Goal: Book appointment/travel/reservation

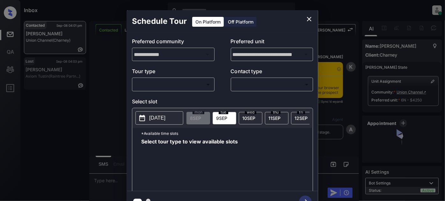
scroll to position [414, 0]
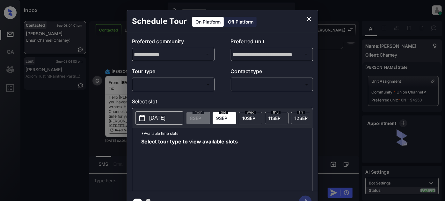
click at [191, 83] on body "Inbox Juan Carlos Manantan Online Set yourself offline Set yourself on break Pr…" at bounding box center [222, 100] width 445 height 201
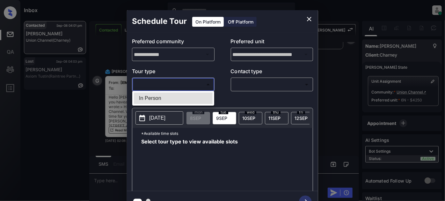
click at [172, 98] on li "In Person" at bounding box center [173, 98] width 79 height 11
type input "********"
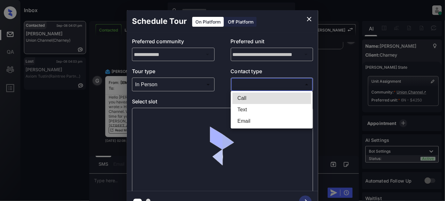
click at [250, 84] on body "Inbox Juan Carlos Manantan Online Set yourself offline Set yourself on break Pr…" at bounding box center [222, 100] width 445 height 201
click at [240, 110] on li "Text" at bounding box center [271, 109] width 79 height 11
type input "****"
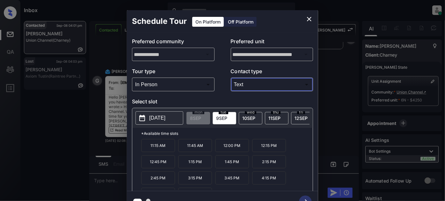
click at [297, 116] on span "12 SEP" at bounding box center [300, 118] width 13 height 5
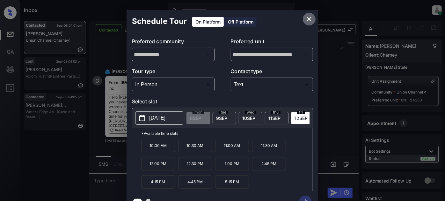
click at [309, 19] on icon "close" at bounding box center [309, 19] width 8 height 8
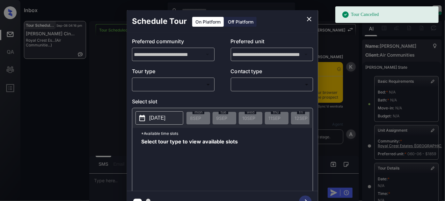
scroll to position [114, 0]
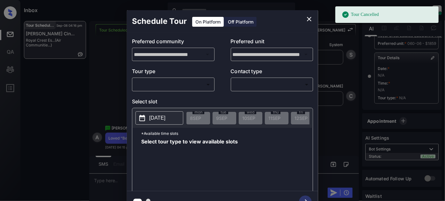
drag, startPoint x: 200, startPoint y: 77, endPoint x: 195, endPoint y: 83, distance: 7.9
click at [199, 78] on div "Tour type ​ ​" at bounding box center [173, 80] width 82 height 24
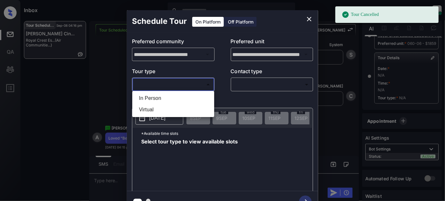
click at [191, 87] on body "Tour Cancelled Inbox Juan Carlos Manantan Online Set yourself offline Set yours…" at bounding box center [222, 100] width 445 height 201
click at [165, 99] on li "In Person" at bounding box center [173, 98] width 79 height 11
type input "********"
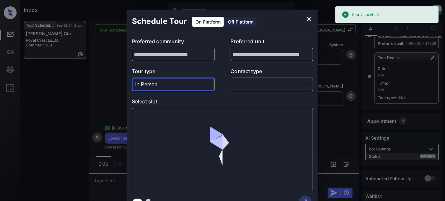
click at [253, 83] on body "Tour Cancelled Inbox Juan Carlos Manantan Online Set yourself offline Set yours…" at bounding box center [222, 100] width 445 height 201
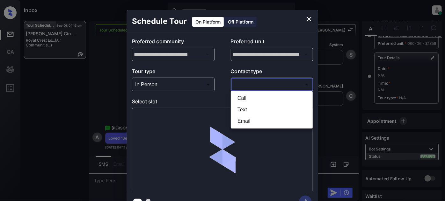
click at [247, 113] on li "Text" at bounding box center [271, 109] width 79 height 11
type input "****"
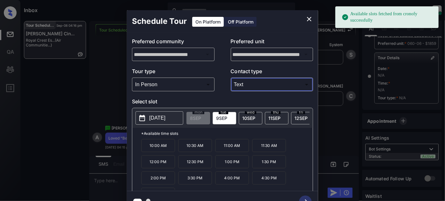
click at [272, 118] on span "11 SEP" at bounding box center [274, 118] width 12 height 5
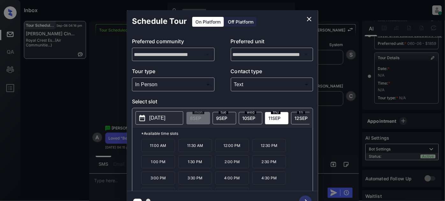
drag, startPoint x: 225, startPoint y: 164, endPoint x: 257, endPoint y: 175, distance: 33.1
click at [226, 164] on p "2:00 PM" at bounding box center [232, 161] width 34 height 13
click at [305, 196] on icon "button" at bounding box center [305, 202] width 13 height 13
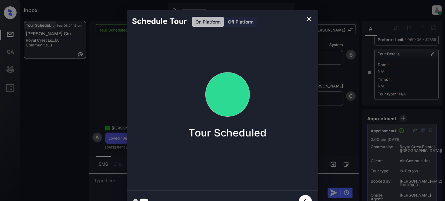
click at [311, 19] on icon "close" at bounding box center [309, 19] width 8 height 8
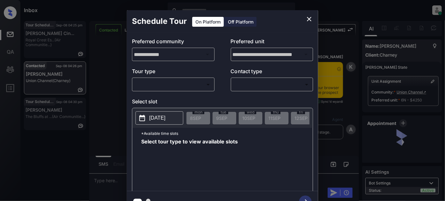
scroll to position [1497, 0]
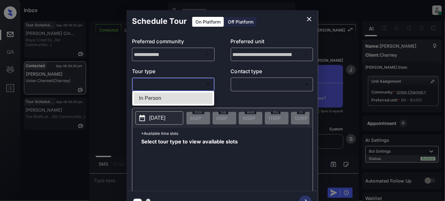
click at [177, 84] on body "Inbox [PERSON_NAME] Online Set yourself offline Set yourself on break Profile S…" at bounding box center [222, 100] width 445 height 201
click at [164, 94] on li "In Person" at bounding box center [173, 98] width 79 height 11
type input "********"
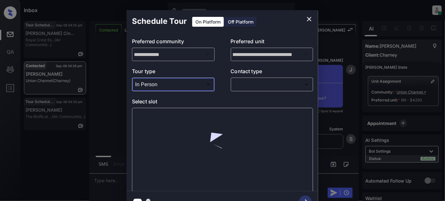
click at [264, 83] on body "Inbox Juan Carlos Manantan Online Set yourself offline Set yourself on break Pr…" at bounding box center [222, 100] width 445 height 201
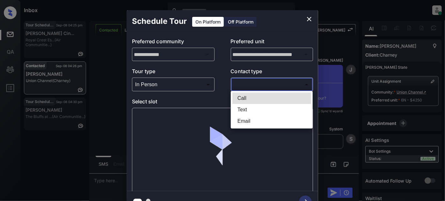
click at [255, 111] on li "Text" at bounding box center [271, 109] width 79 height 11
type input "****"
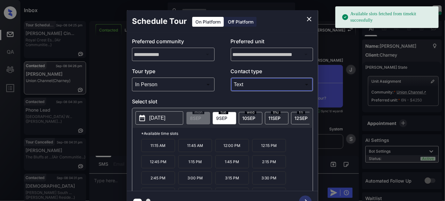
click at [157, 116] on p "[DATE]" at bounding box center [157, 118] width 16 height 8
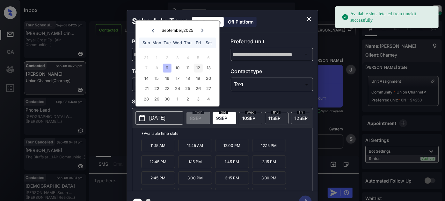
click at [198, 69] on div "12" at bounding box center [198, 68] width 9 height 9
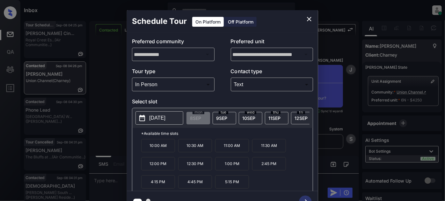
click at [260, 169] on p "2:45 PM" at bounding box center [269, 163] width 34 height 13
click at [306, 198] on icon "button" at bounding box center [305, 202] width 13 height 13
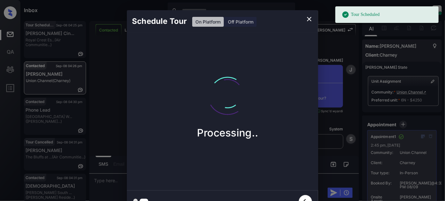
click at [308, 19] on icon "close" at bounding box center [309, 19] width 4 height 4
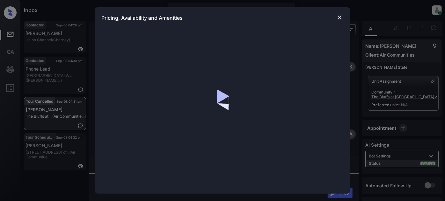
scroll to position [983, 0]
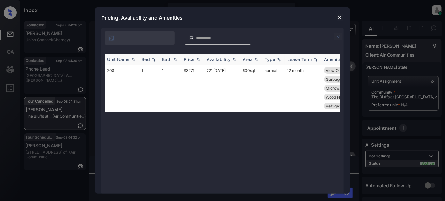
click at [192, 58] on div "Price" at bounding box center [188, 59] width 11 height 5
click at [195, 71] on td "$3271" at bounding box center [192, 88] width 23 height 47
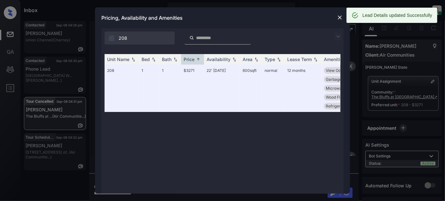
click at [341, 17] on img at bounding box center [339, 17] width 6 height 6
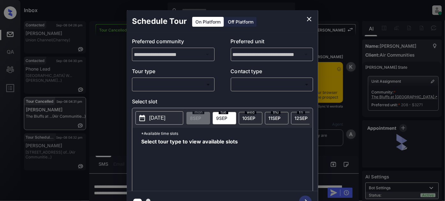
scroll to position [983, 0]
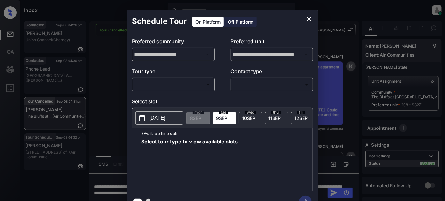
click at [185, 84] on body "Inbox [PERSON_NAME] Online Set yourself offline Set yourself on break Profile S…" at bounding box center [222, 100] width 445 height 201
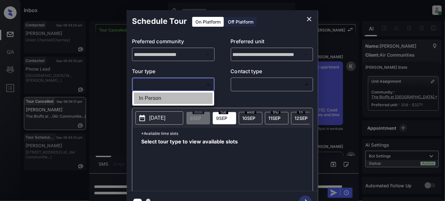
click at [161, 100] on li "In Person" at bounding box center [173, 98] width 79 height 11
type input "********"
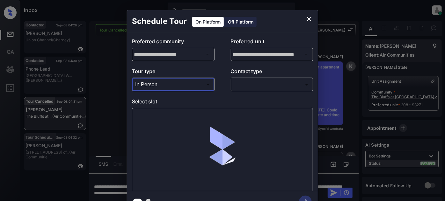
click at [255, 89] on body "Inbox [PERSON_NAME] Online Set yourself offline Set yourself on break Profile S…" at bounding box center [222, 100] width 445 height 201
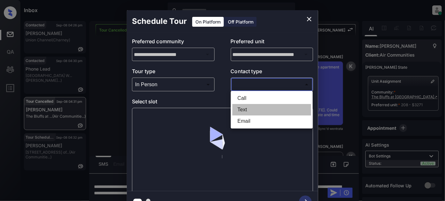
click at [249, 109] on li "Text" at bounding box center [271, 109] width 79 height 11
type input "****"
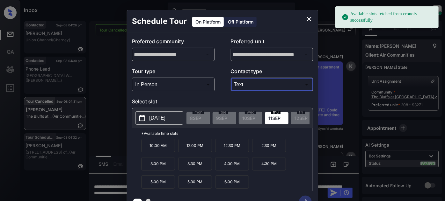
click at [169, 168] on p "3:00 PM" at bounding box center [158, 163] width 34 height 13
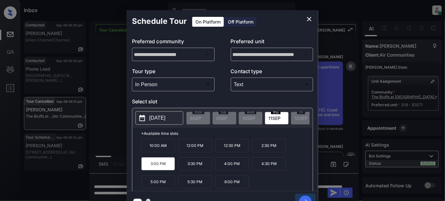
click at [306, 197] on icon "button" at bounding box center [305, 202] width 13 height 13
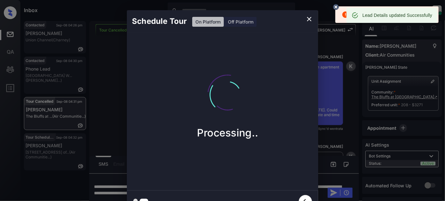
click at [337, 5] on icon at bounding box center [336, 7] width 6 height 6
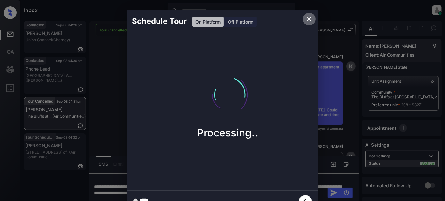
click at [310, 17] on icon "close" at bounding box center [309, 19] width 8 height 8
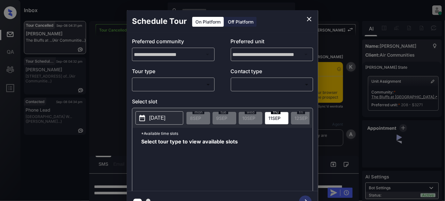
scroll to position [4624, 0]
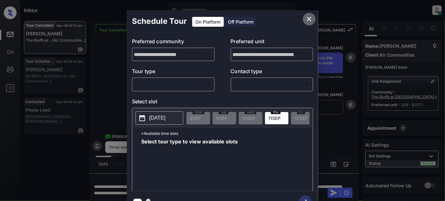
click at [311, 19] on icon "close" at bounding box center [309, 19] width 8 height 8
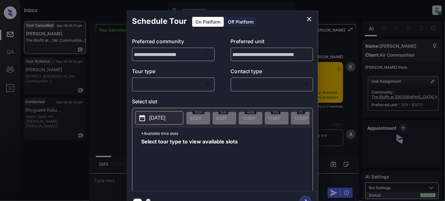
scroll to position [4682, 0]
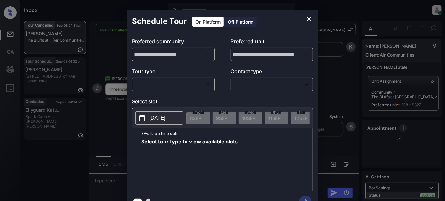
click at [187, 86] on body "Inbox [PERSON_NAME] Online Set yourself offline Set yourself on break Profile S…" at bounding box center [222, 100] width 445 height 201
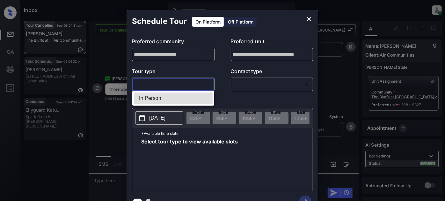
click at [166, 97] on li "In Person" at bounding box center [173, 98] width 79 height 11
type input "********"
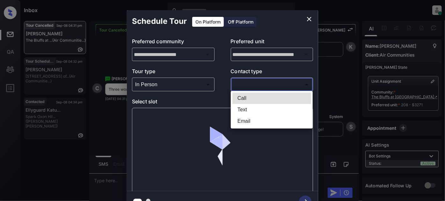
click at [262, 84] on body "Inbox Juan Carlos Manantan Online Set yourself offline Set yourself on break Pr…" at bounding box center [222, 100] width 445 height 201
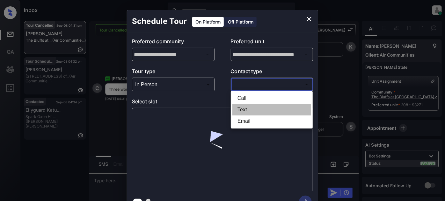
click at [252, 111] on li "Text" at bounding box center [271, 109] width 79 height 11
type input "****"
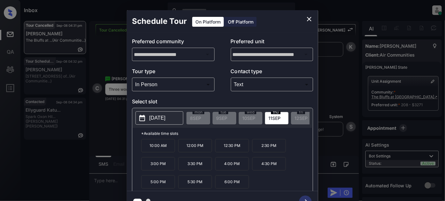
click at [168, 167] on p "3:00 PM" at bounding box center [158, 163] width 34 height 13
click at [304, 197] on icon "button" at bounding box center [305, 202] width 13 height 13
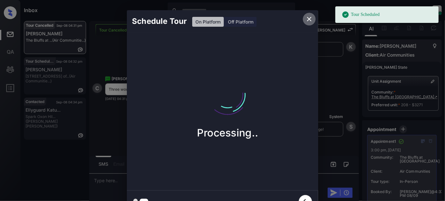
click at [308, 15] on icon "close" at bounding box center [309, 19] width 8 height 8
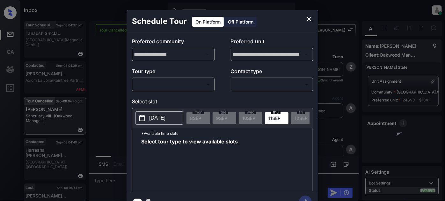
scroll to position [1900, 0]
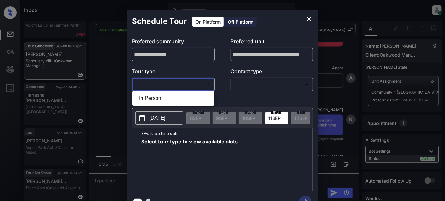
click at [166, 85] on body "Inbox [PERSON_NAME] Online Set yourself offline Set yourself on break Profile S…" at bounding box center [222, 100] width 445 height 201
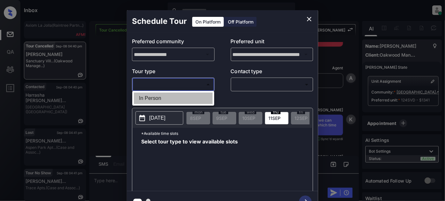
drag, startPoint x: 162, startPoint y: 98, endPoint x: 218, endPoint y: 97, distance: 55.1
click at [163, 98] on li "In Person" at bounding box center [173, 98] width 79 height 11
type input "********"
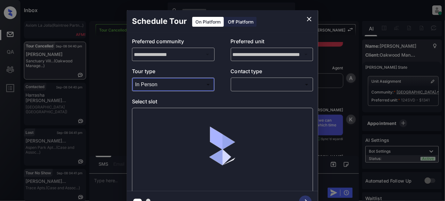
click at [266, 90] on div "​ ​" at bounding box center [272, 85] width 82 height 14
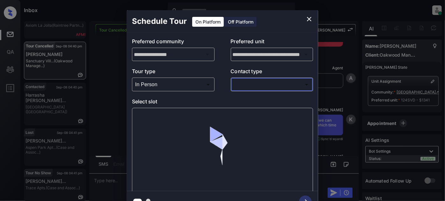
click at [266, 88] on body "Inbox Juan Carlos Manantan Online Set yourself offline Set yourself on break Pr…" at bounding box center [222, 100] width 445 height 201
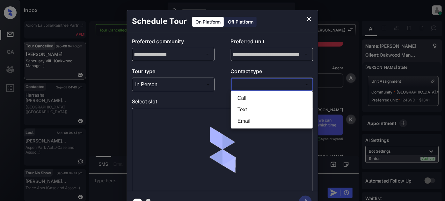
click at [254, 108] on li "Text" at bounding box center [271, 109] width 79 height 11
type input "****"
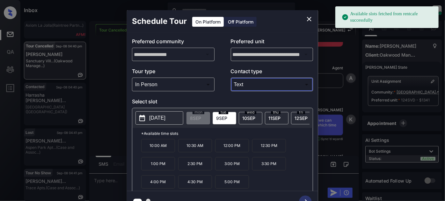
click at [295, 120] on div "[DATE]" at bounding box center [303, 118] width 24 height 12
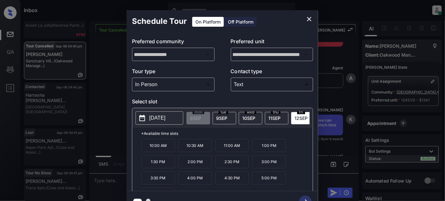
click at [263, 143] on p "1:00 PM" at bounding box center [269, 145] width 34 height 13
click at [309, 18] on icon "close" at bounding box center [309, 19] width 8 height 8
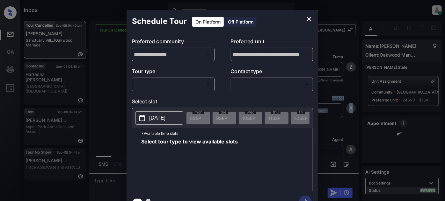
click at [159, 80] on body "Inbox [PERSON_NAME] Online Set yourself offline Set yourself on break Profile S…" at bounding box center [222, 100] width 445 height 201
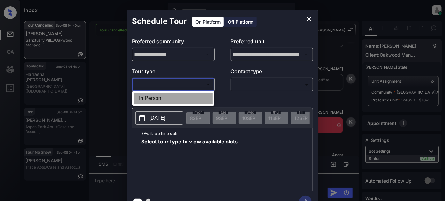
click at [164, 98] on li "In Person" at bounding box center [173, 98] width 79 height 11
type input "********"
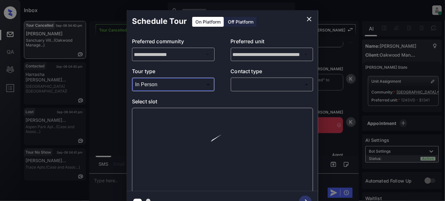
click at [265, 78] on div "​ ​" at bounding box center [272, 85] width 82 height 14
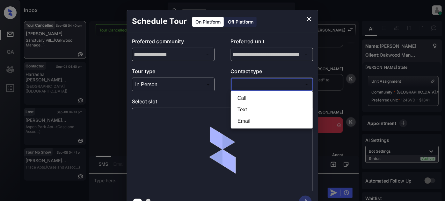
click at [257, 82] on body "Inbox Juan Carlos Manantan Online Set yourself offline Set yourself on break Pr…" at bounding box center [222, 100] width 445 height 201
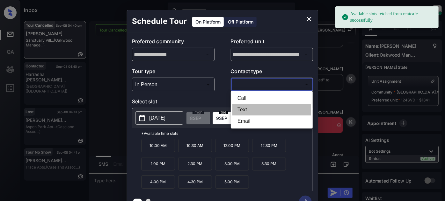
click at [247, 111] on li "Text" at bounding box center [271, 109] width 79 height 11
type input "****"
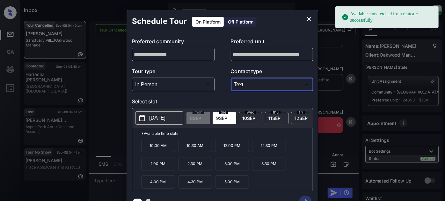
click at [293, 118] on div "fri 12 SEP" at bounding box center [303, 118] width 24 height 12
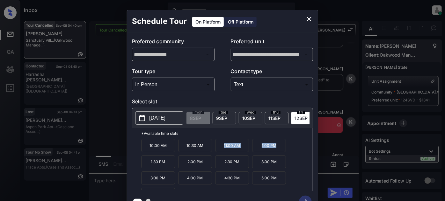
drag, startPoint x: 216, startPoint y: 147, endPoint x: 282, endPoint y: 148, distance: 66.2
click at [282, 148] on div "10:00 AM 10:30 AM 11:00 AM 1:00 PM 1:30 PM 2:00 PM 2:30 PM 3:00 PM 3:30 PM 4:00…" at bounding box center [226, 164] width 171 height 51
copy div "11:00 AM 1:00 PM"
click at [310, 18] on icon "close" at bounding box center [309, 19] width 4 height 4
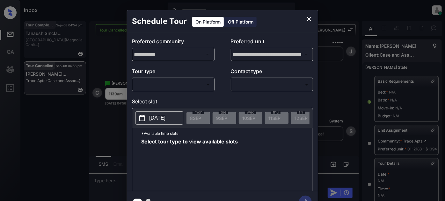
scroll to position [110, 0]
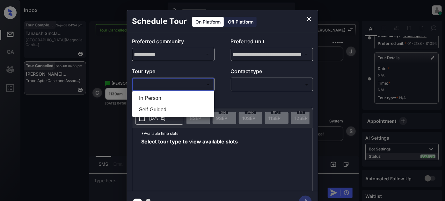
click at [194, 85] on body "Inbox [PERSON_NAME] Online Set yourself offline Set yourself on break Profile S…" at bounding box center [222, 100] width 445 height 201
click at [186, 97] on li "In Person" at bounding box center [173, 98] width 79 height 11
type input "********"
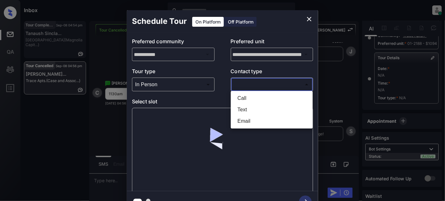
click at [254, 87] on body "Inbox [PERSON_NAME] Online Set yourself offline Set yourself on break Profile S…" at bounding box center [222, 100] width 445 height 201
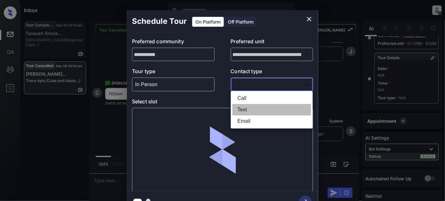
click at [246, 111] on li "Text" at bounding box center [271, 109] width 79 height 11
type input "****"
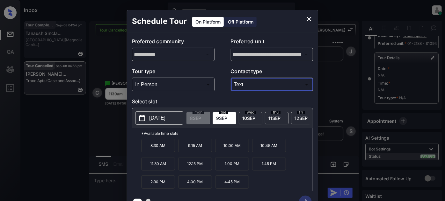
drag, startPoint x: 144, startPoint y: 116, endPoint x: 148, endPoint y: 115, distance: 4.3
click at [145, 116] on icon at bounding box center [142, 118] width 6 height 6
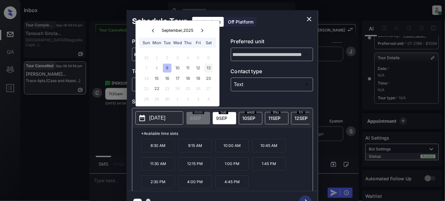
click at [210, 69] on div "13" at bounding box center [208, 68] width 9 height 9
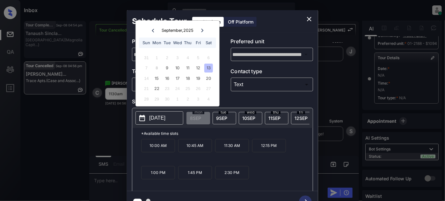
click at [227, 147] on p "11:30 AM" at bounding box center [232, 145] width 34 height 13
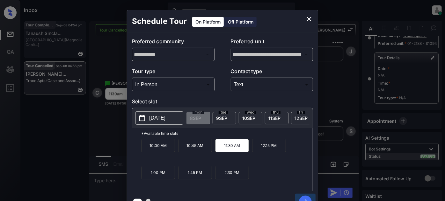
click at [305, 195] on button "button" at bounding box center [305, 202] width 20 height 17
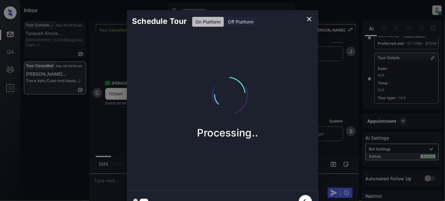
drag, startPoint x: 307, startPoint y: 18, endPoint x: 328, endPoint y: 71, distance: 56.3
click at [328, 71] on div "Schedule Tour On Platform Off Platform Processing.." at bounding box center [222, 111] width 445 height 223
click at [329, 71] on div "Schedule Tour On Platform Off Platform Processing.." at bounding box center [222, 111] width 445 height 223
